Goal: Information Seeking & Learning: Learn about a topic

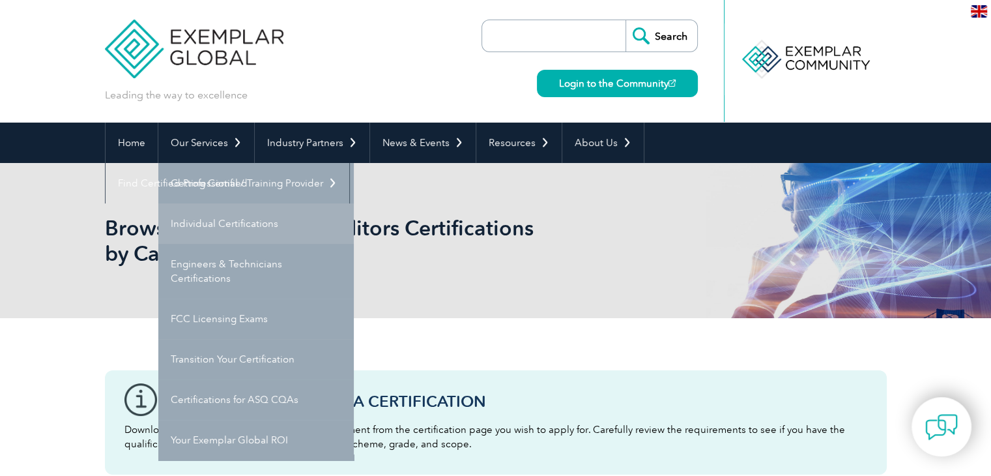
click at [220, 216] on link "Individual Certifications" at bounding box center [255, 223] width 195 height 40
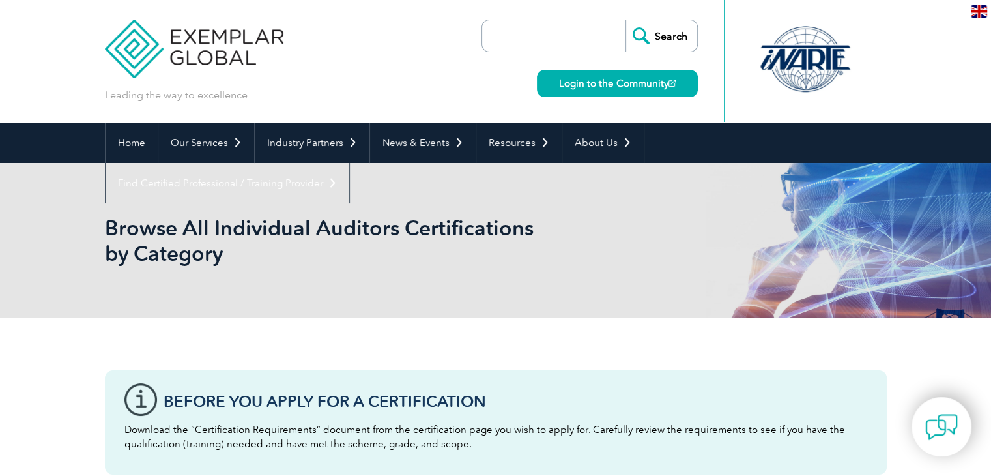
click at [558, 27] on input "search" at bounding box center [557, 35] width 137 height 31
type input "scope"
click at [625, 20] on input "Search" at bounding box center [661, 35] width 72 height 31
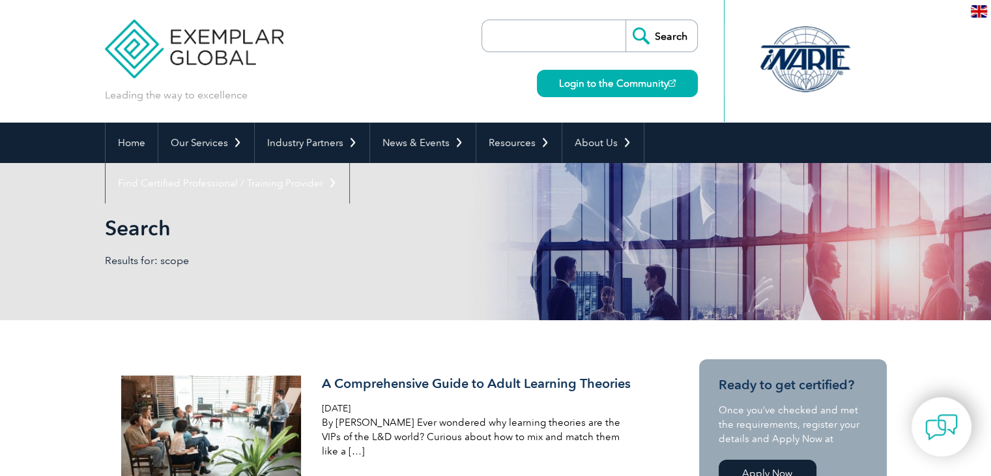
click at [650, 33] on input "Search" at bounding box center [661, 35] width 72 height 31
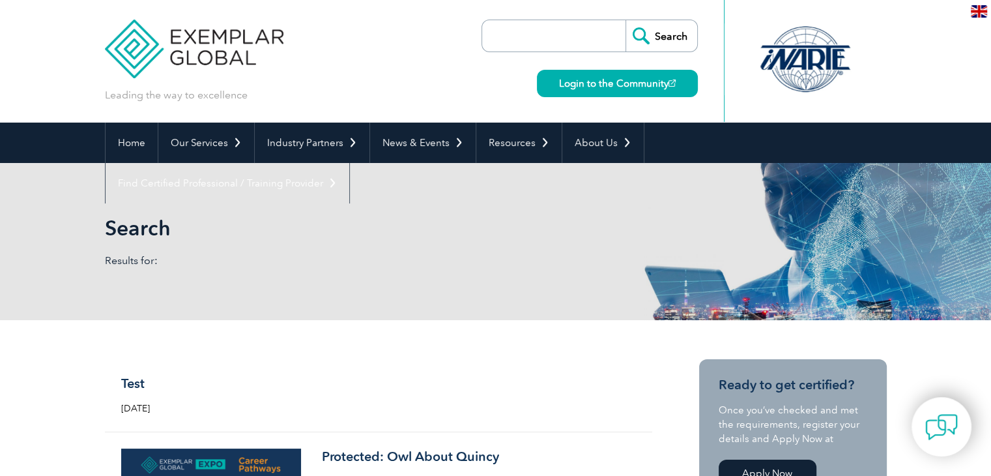
click at [589, 39] on input "search" at bounding box center [557, 35] width 137 height 31
type input "scope"
click at [625, 20] on input "Search" at bounding box center [661, 35] width 72 height 31
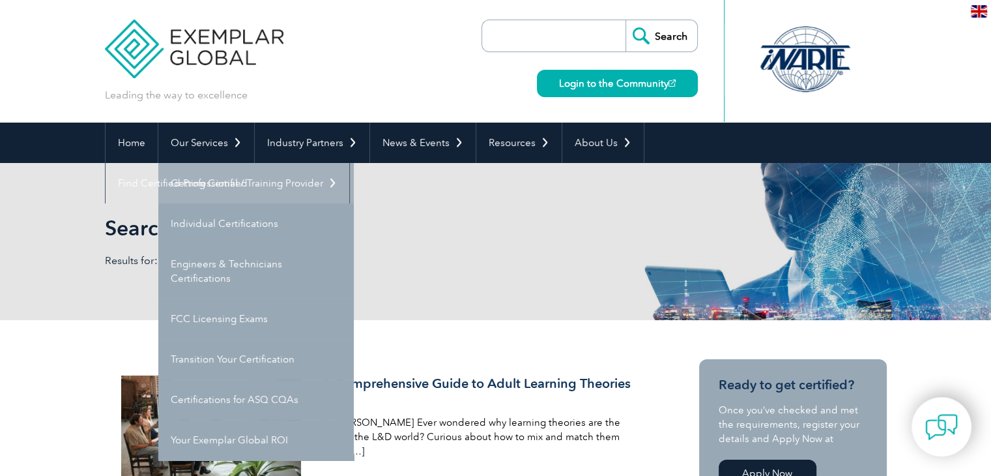
click at [217, 179] on link "Getting Certified" at bounding box center [255, 183] width 195 height 40
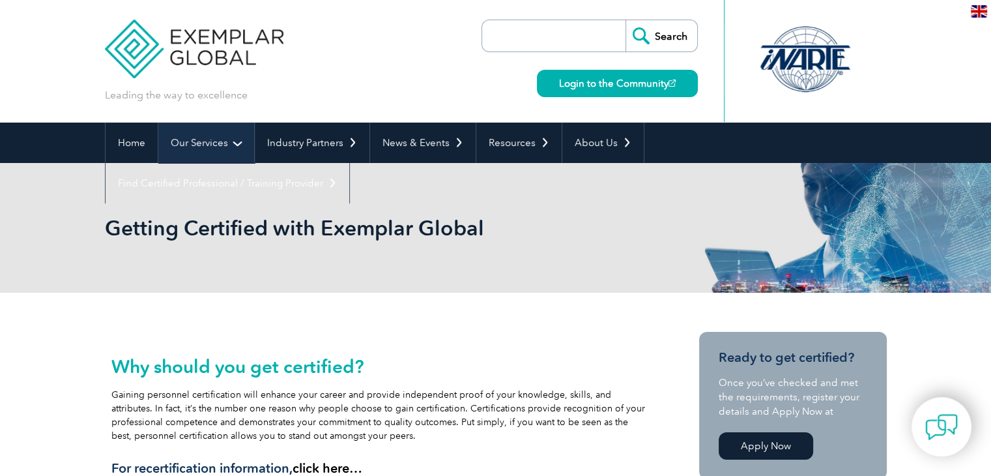
click at [235, 148] on link "Our Services" at bounding box center [206, 142] width 96 height 40
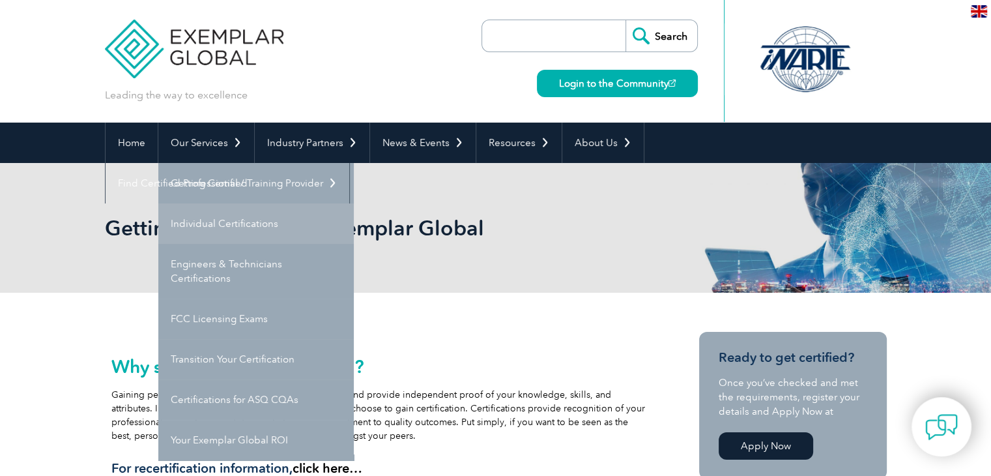
click at [227, 216] on link "Individual Certifications" at bounding box center [255, 223] width 195 height 40
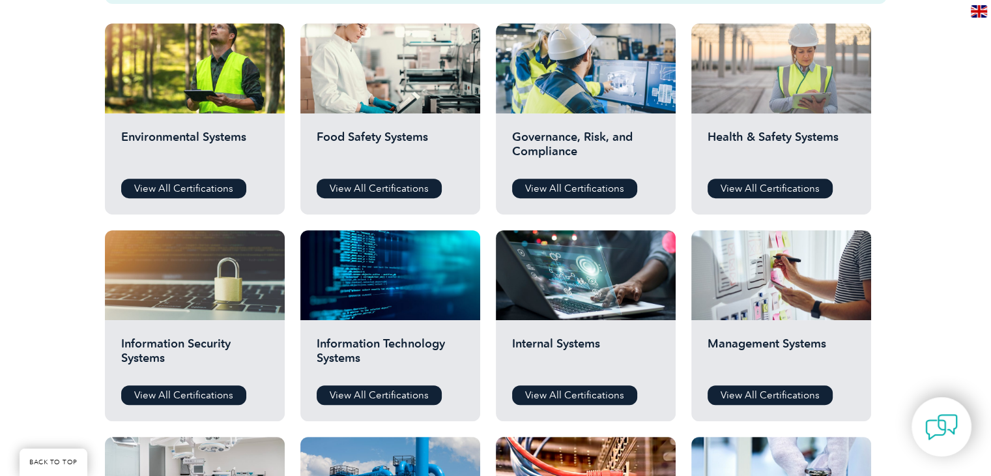
scroll to position [470, 0]
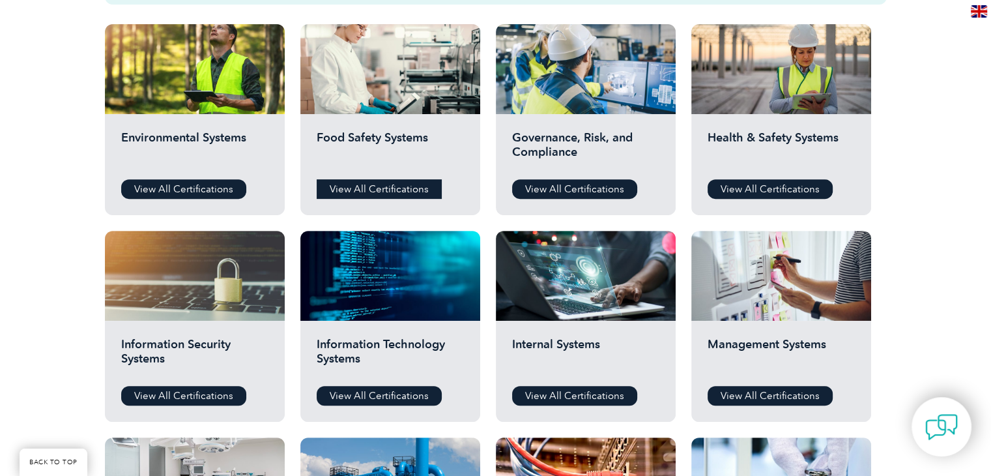
click at [382, 183] on link "View All Certifications" at bounding box center [379, 189] width 125 height 20
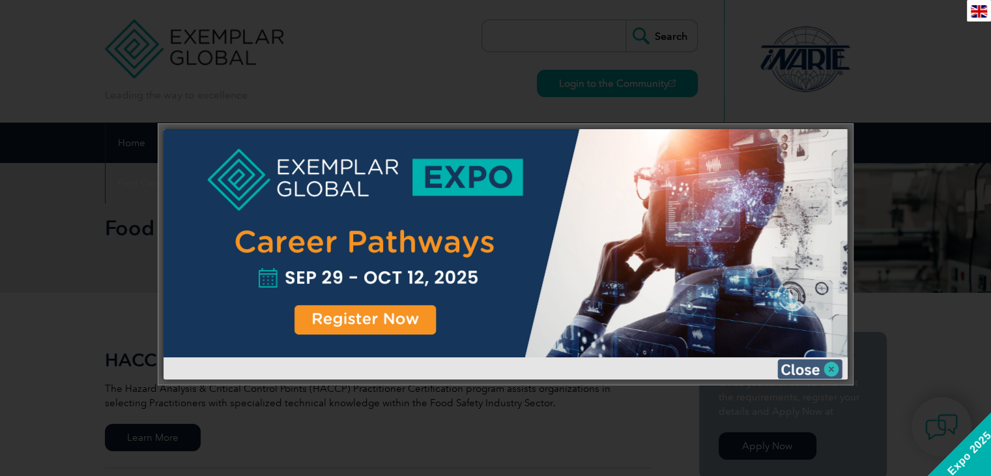
click at [818, 364] on img at bounding box center [809, 369] width 65 height 20
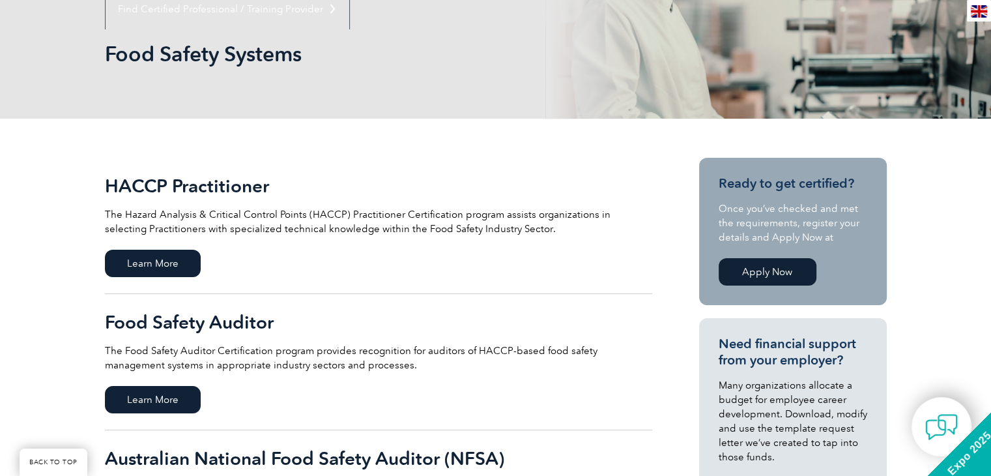
scroll to position [161, 0]
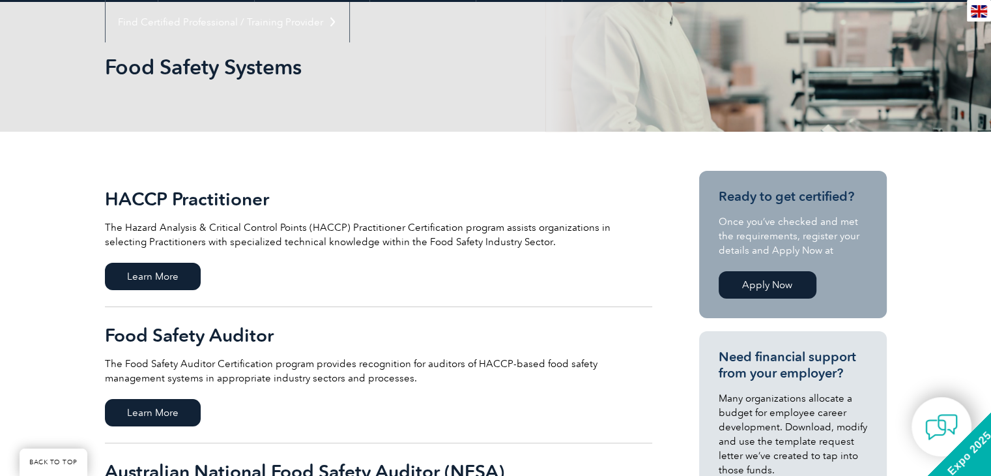
click at [179, 334] on h2 "Food Safety Auditor" at bounding box center [378, 334] width 547 height 21
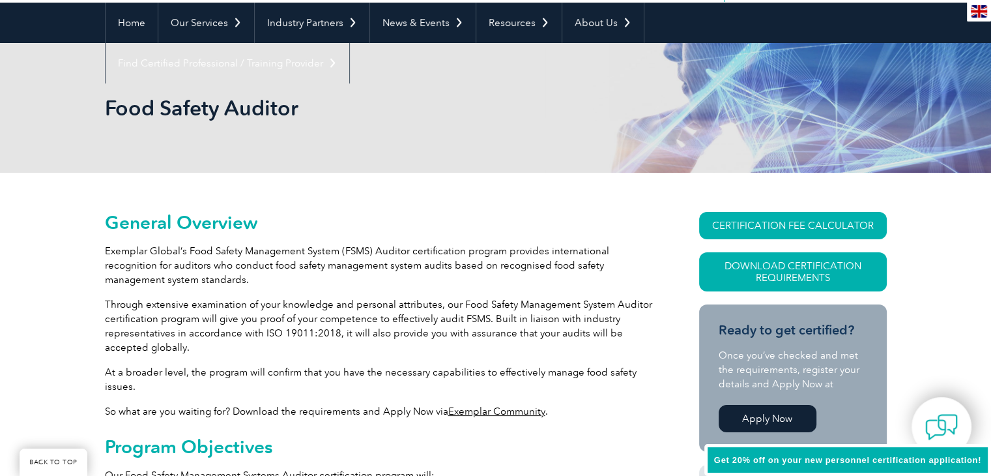
scroll to position [171, 0]
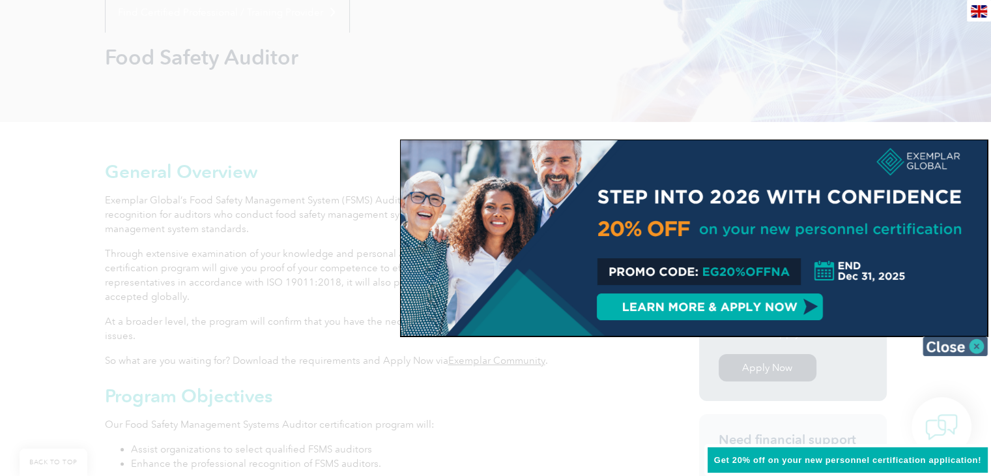
click at [945, 350] on img at bounding box center [955, 346] width 65 height 20
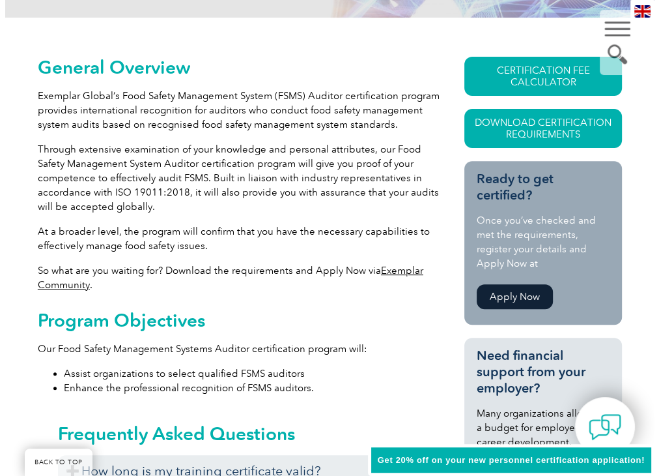
scroll to position [255, 0]
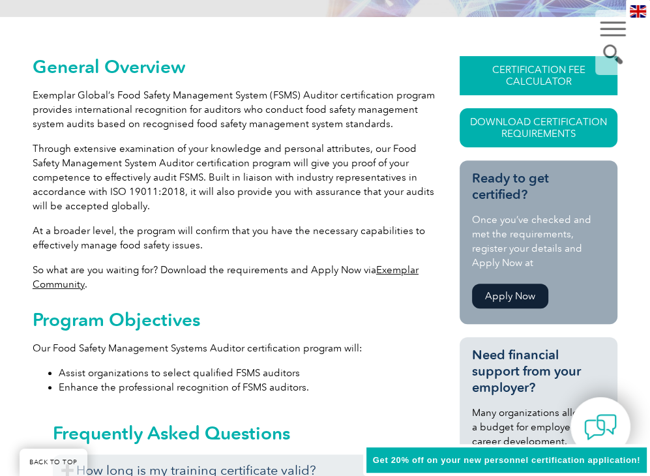
click at [515, 68] on link "CERTIFICATION FEE CALCULATOR" at bounding box center [538, 75] width 158 height 39
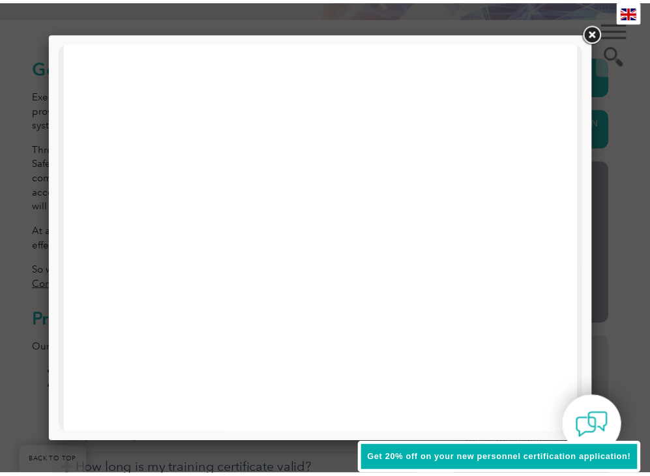
scroll to position [622, 0]
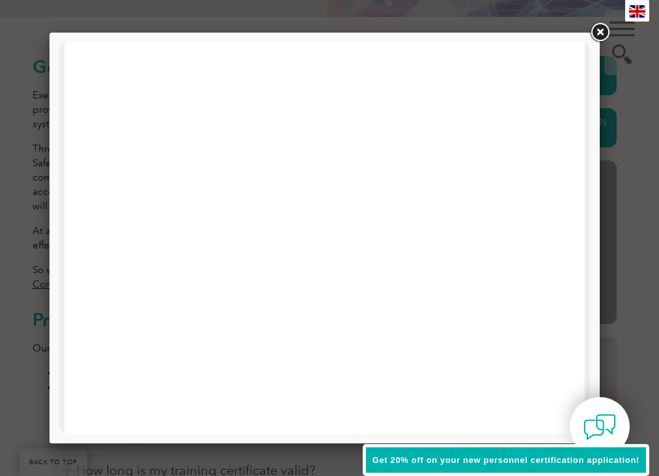
click at [599, 31] on link at bounding box center [599, 32] width 23 height 23
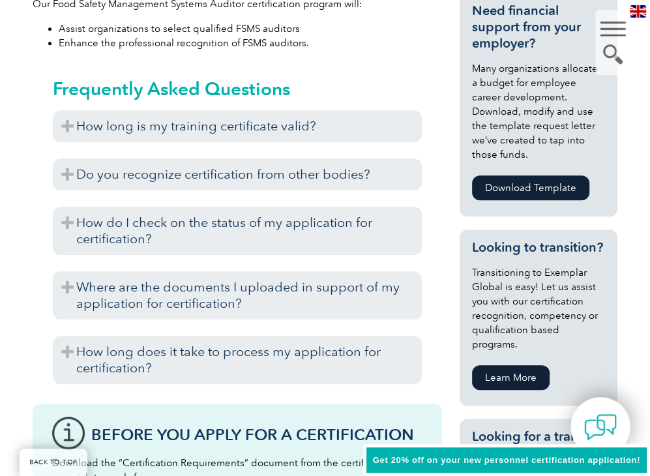
scroll to position [627, 0]
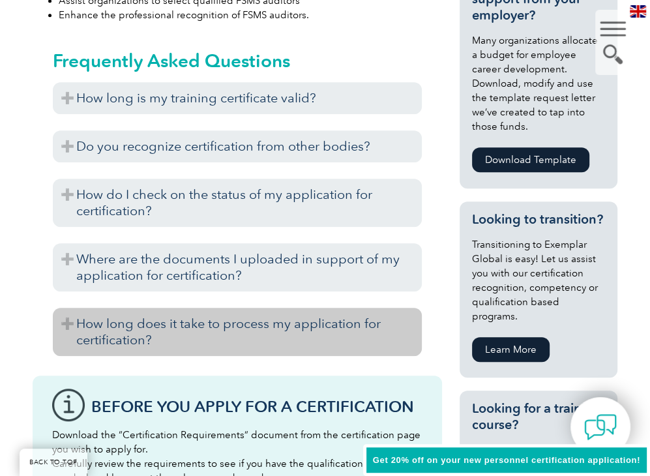
click at [240, 324] on h3 "How long does it take to process my application for certification?" at bounding box center [237, 332] width 368 height 48
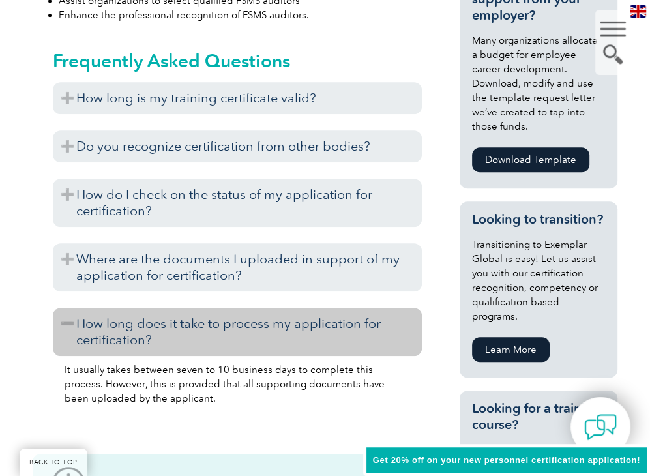
click at [244, 322] on h3 "How long does it take to process my application for certification?" at bounding box center [237, 332] width 368 height 48
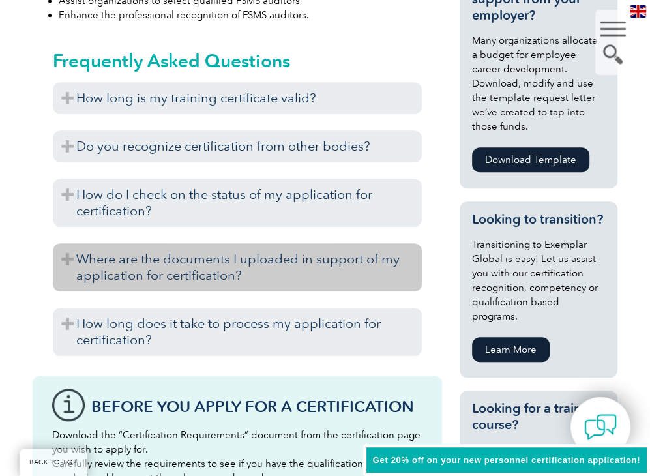
click at [244, 272] on h3 "Where are the documents I uploaded in support of my application for certificati…" at bounding box center [237, 267] width 368 height 48
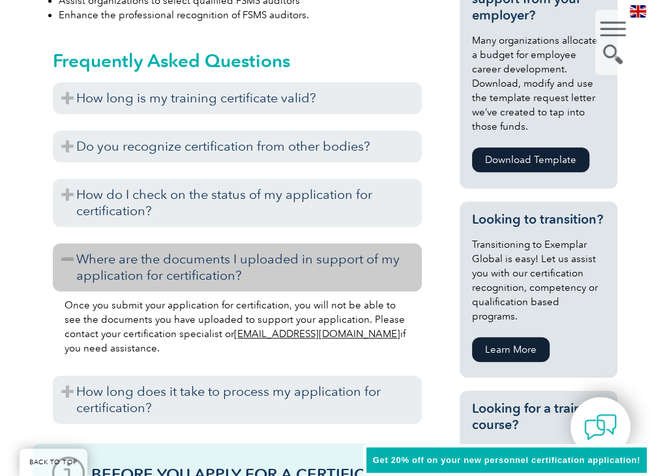
click at [244, 273] on h3 "Where are the documents I uploaded in support of my application for certificati…" at bounding box center [237, 267] width 368 height 48
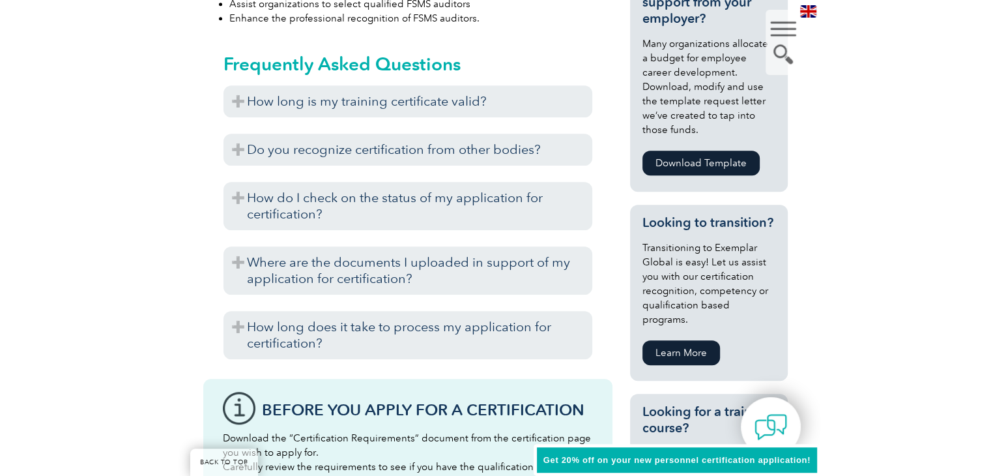
scroll to position [623, 0]
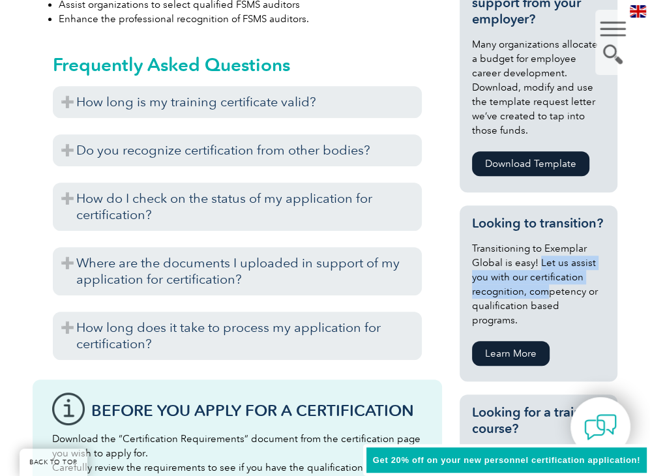
drag, startPoint x: 539, startPoint y: 250, endPoint x: 550, endPoint y: 285, distance: 36.7
click at [547, 282] on p "Transitioning to Exemplar Global is easy! Let us assist you with our certificat…" at bounding box center [538, 284] width 133 height 86
click at [550, 285] on p "Transitioning to Exemplar Global is easy! Let us assist you with our certificat…" at bounding box center [538, 284] width 133 height 86
